Goal: Task Accomplishment & Management: Manage account settings

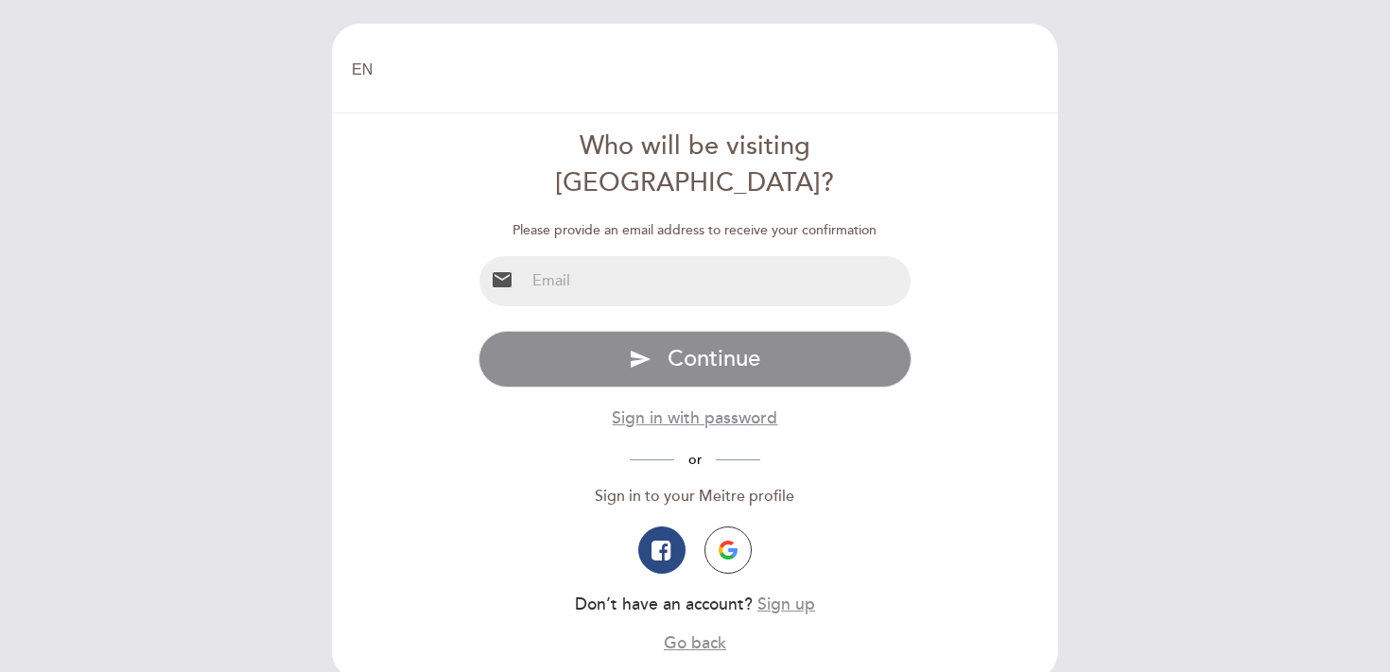
click at [593, 256] on input "email" at bounding box center [718, 281] width 387 height 50
click at [590, 256] on input "email" at bounding box center [718, 281] width 387 height 50
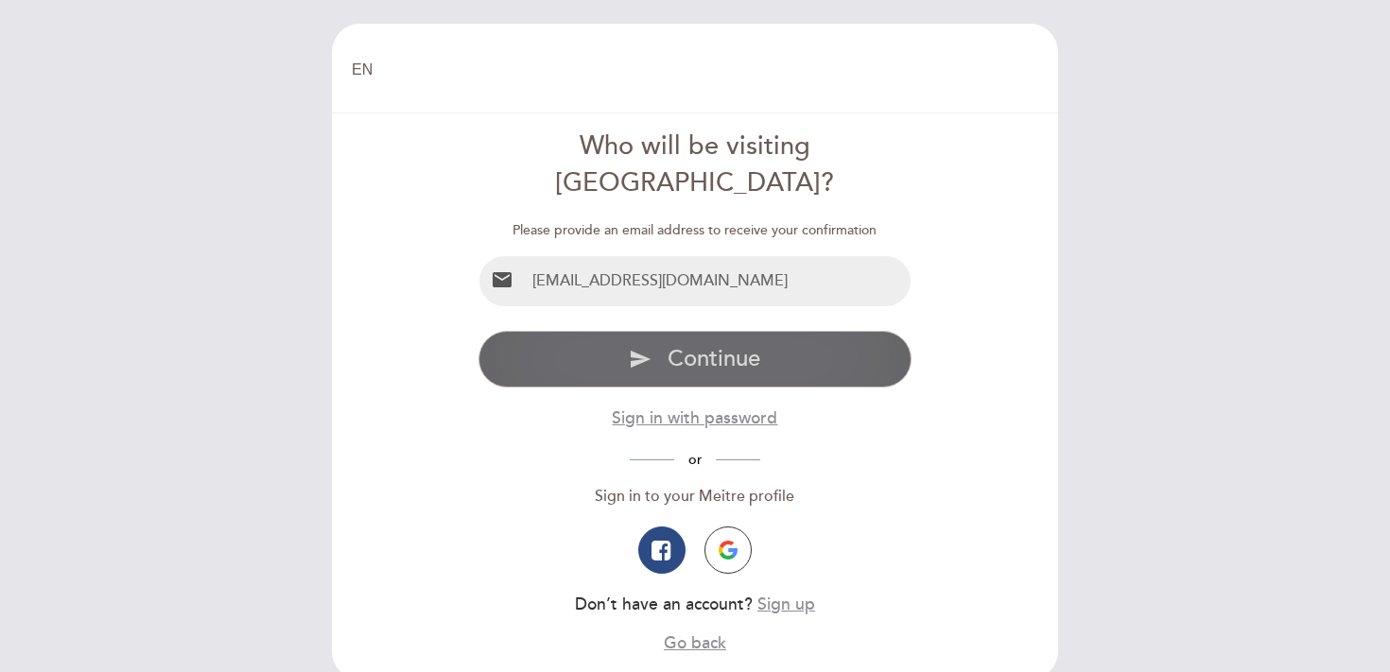
type input "[EMAIL_ADDRESS][DOMAIN_NAME]"
click at [666, 331] on button "send Continue" at bounding box center [696, 359] width 434 height 57
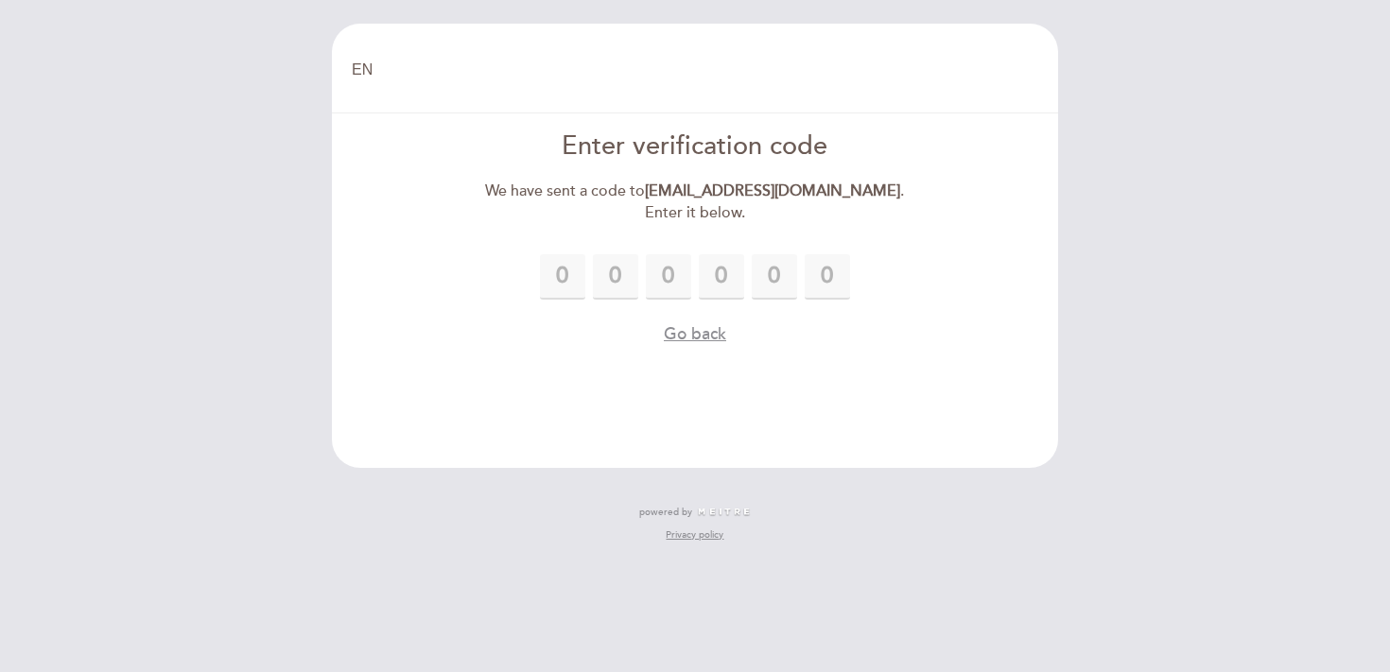
type input "4"
type input "1"
type input "9"
type input "7"
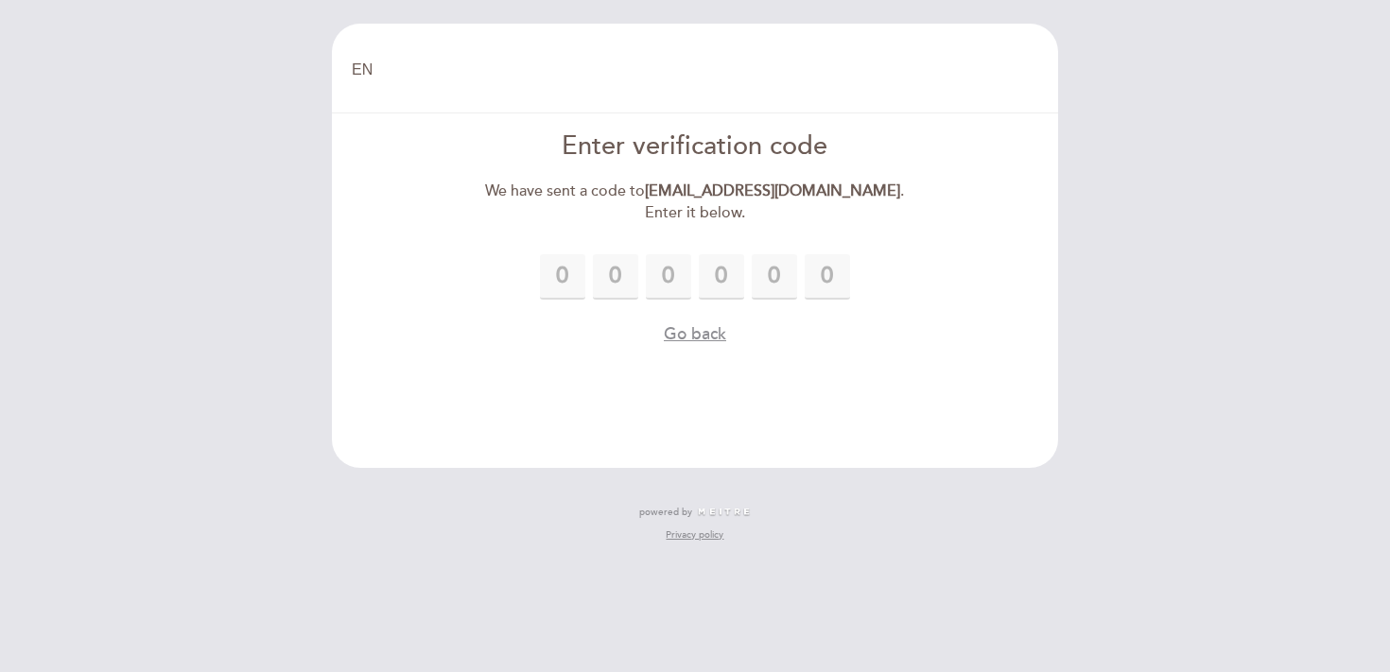
type input "2"
